Goal: Task Accomplishment & Management: Manage account settings

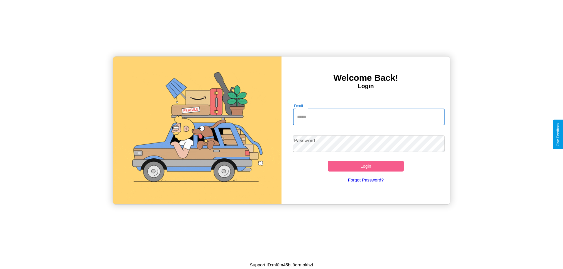
click at [369, 117] on input "Email" at bounding box center [369, 117] width 152 height 16
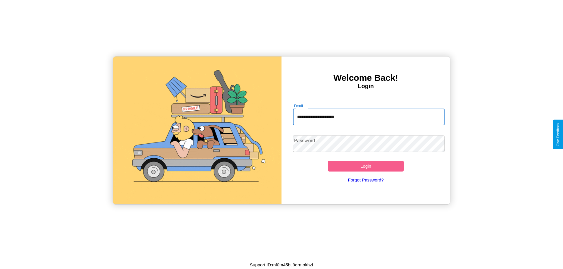
type input "**********"
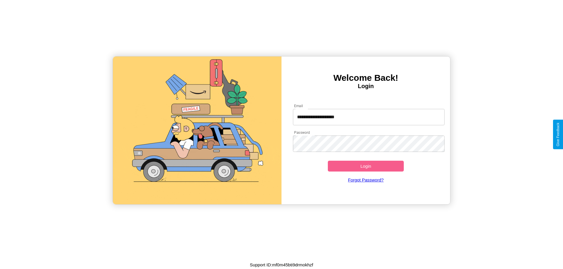
click at [366, 166] on button "Login" at bounding box center [366, 166] width 76 height 11
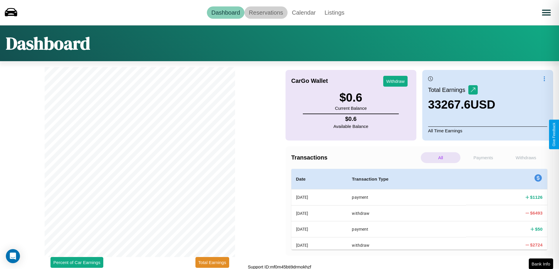
click at [266, 12] on link "Reservations" at bounding box center [265, 12] width 43 height 12
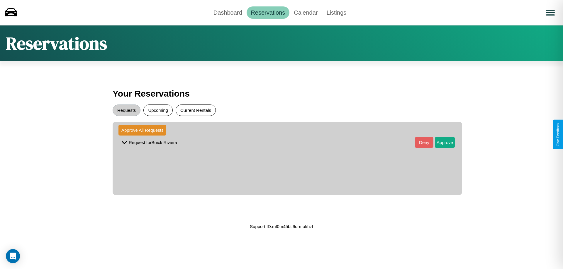
click at [196, 110] on button "Current Rentals" at bounding box center [196, 110] width 40 height 11
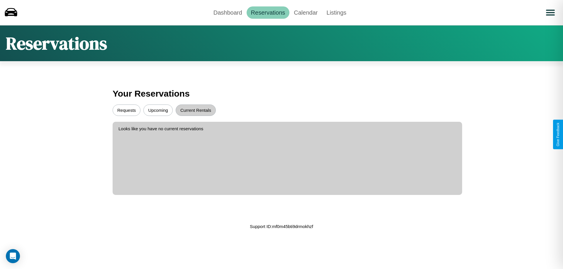
click at [158, 110] on button "Upcoming" at bounding box center [157, 110] width 29 height 11
click at [126, 110] on button "Requests" at bounding box center [127, 110] width 28 height 11
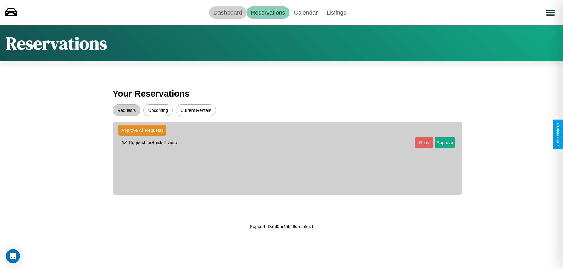
click at [228, 12] on link "Dashboard" at bounding box center [228, 12] width 38 height 12
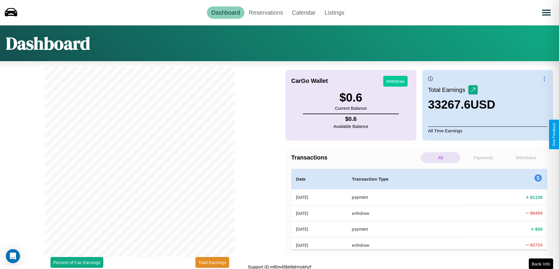
click at [395, 81] on button "Withdraw" at bounding box center [395, 81] width 24 height 11
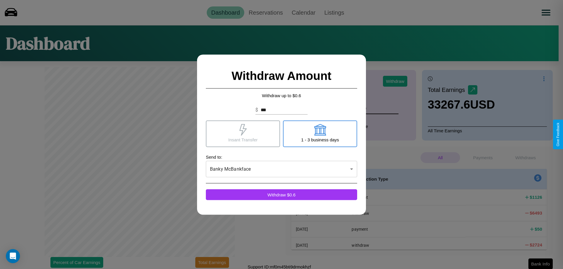
click at [320, 134] on icon at bounding box center [320, 130] width 12 height 12
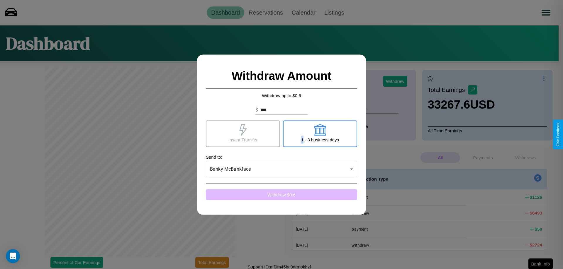
click at [281, 195] on button "Withdraw $ 0.6" at bounding box center [281, 194] width 151 height 11
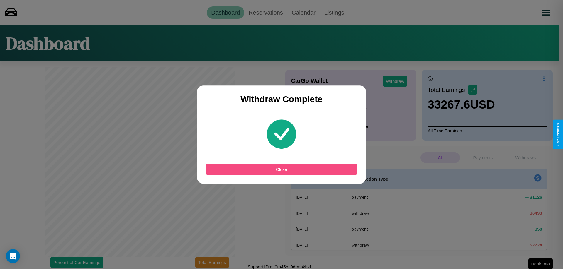
click at [281, 169] on button "Close" at bounding box center [281, 169] width 151 height 11
